Goal: Find specific page/section: Find specific page/section

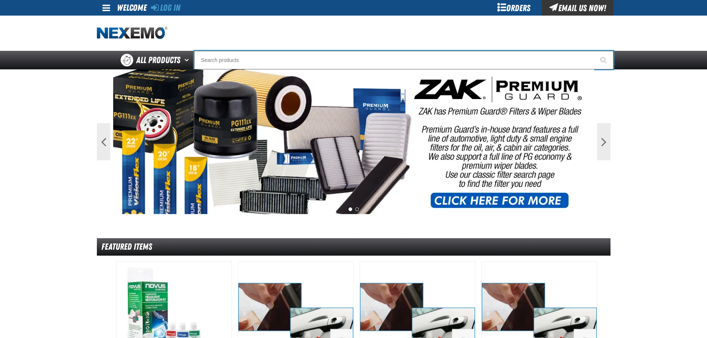
click at [256, 59] on input "Search" at bounding box center [404, 60] width 420 height 19
type input "d"
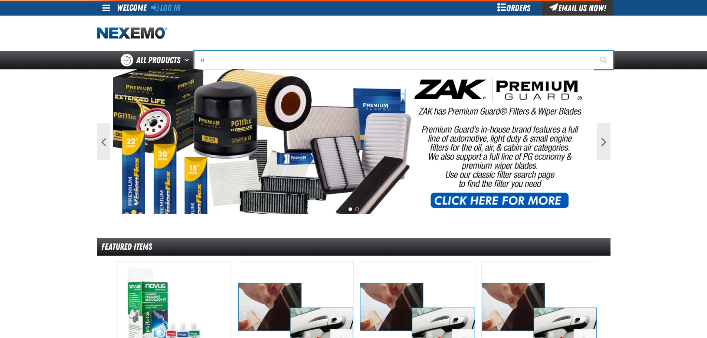
type input "d Alkaline Battery 1.5 Volt (ph)"
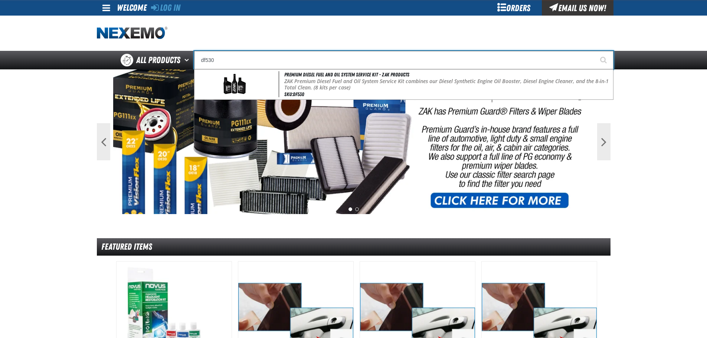
type input "df530"
click at [595, 51] on button "Start Searching" at bounding box center [604, 60] width 19 height 19
